Goal: Find specific page/section

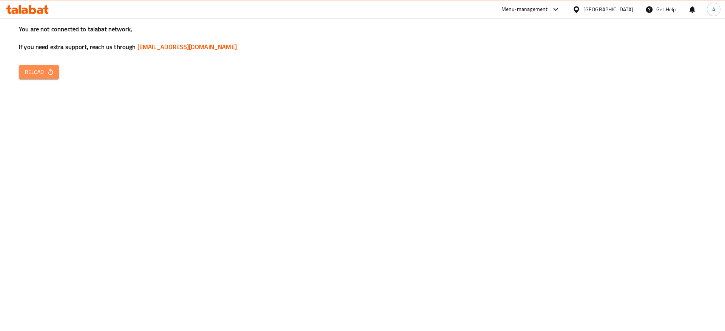
click at [57, 71] on button "Reload" at bounding box center [39, 72] width 40 height 14
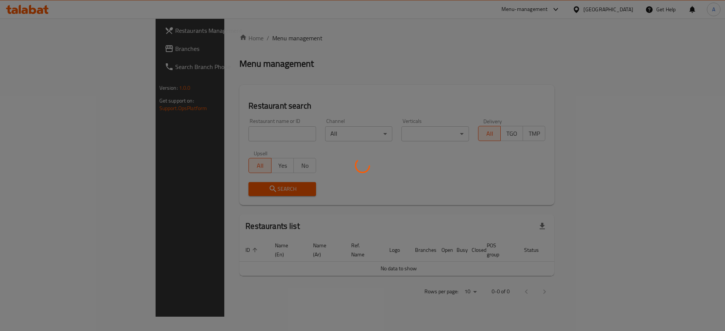
click at [251, 133] on div at bounding box center [362, 165] width 725 height 331
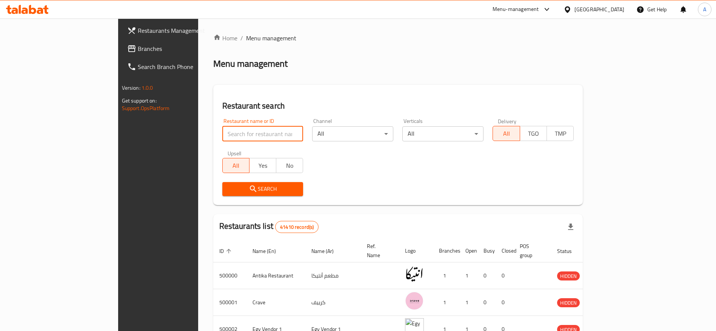
click at [222, 133] on input "search" at bounding box center [262, 133] width 81 height 15
paste input "744592"
type input "744592"
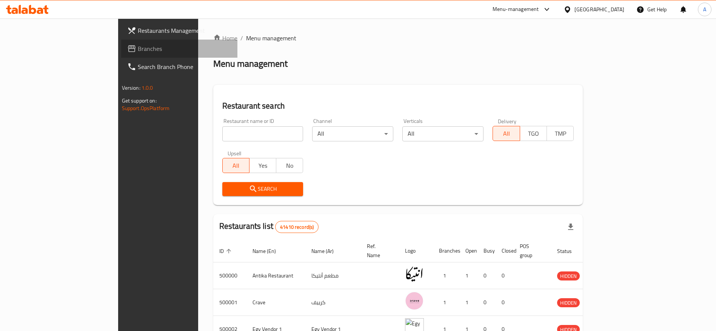
click at [138, 49] on span "Branches" at bounding box center [185, 48] width 94 height 9
